Goal: Transaction & Acquisition: Book appointment/travel/reservation

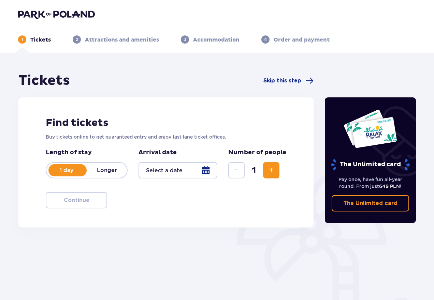
type input "[DATE] - [DATE]"
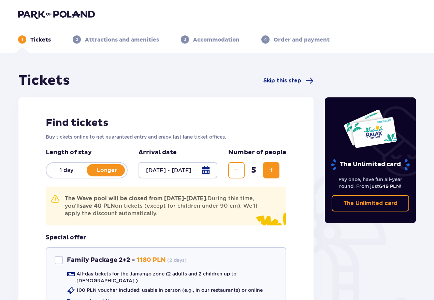
click at [64, 170] on p "1 day" at bounding box center [66, 170] width 40 height 7
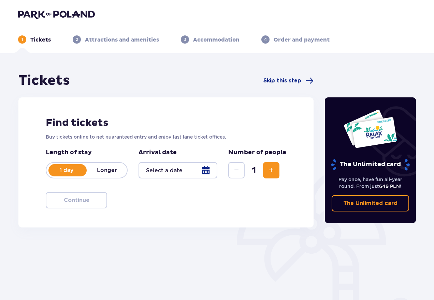
click at [208, 170] on div at bounding box center [177, 170] width 79 height 16
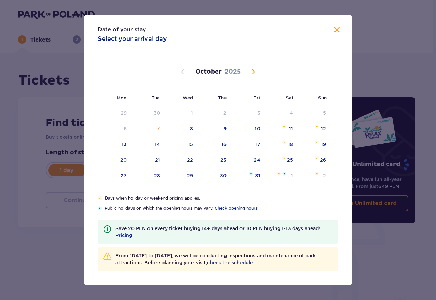
click at [251, 69] on span "Next month" at bounding box center [253, 72] width 8 height 8
click at [252, 72] on span "Next month" at bounding box center [253, 72] width 8 height 8
click at [253, 72] on span "Next month" at bounding box center [253, 72] width 8 height 8
click at [182, 71] on span "Previous month" at bounding box center [183, 72] width 8 height 8
click at [180, 71] on span "Previous month" at bounding box center [183, 72] width 8 height 8
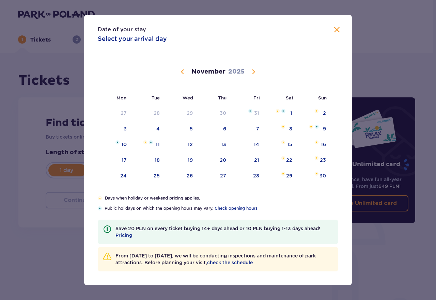
click at [181, 71] on span "Previous month" at bounding box center [183, 72] width 8 height 8
click at [322, 143] on div "19" at bounding box center [323, 144] width 5 height 7
click at [302, 200] on p "Days when holiday or weekend pricing applies." at bounding box center [221, 198] width 233 height 6
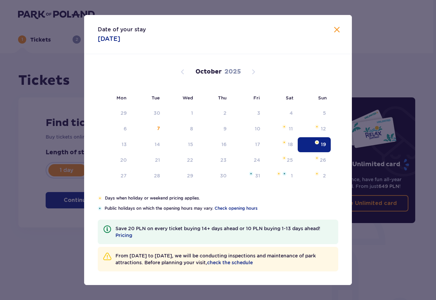
type input "[DATE]"
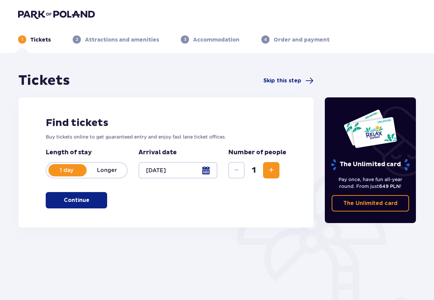
click at [207, 170] on div at bounding box center [177, 170] width 79 height 16
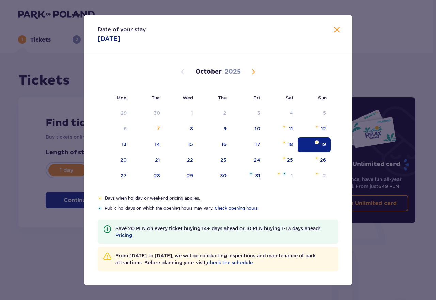
click at [337, 31] on span "Close" at bounding box center [337, 30] width 8 height 8
